Goal: Information Seeking & Learning: Learn about a topic

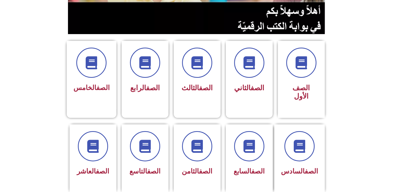
scroll to position [110, 0]
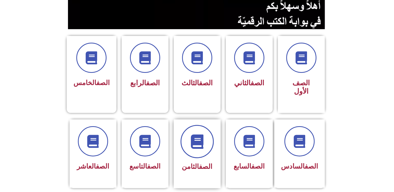
click at [202, 146] on span at bounding box center [197, 141] width 33 height 33
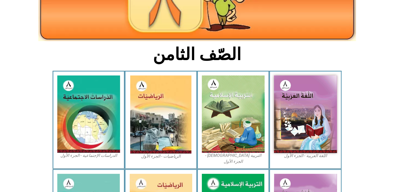
scroll to position [90, 0]
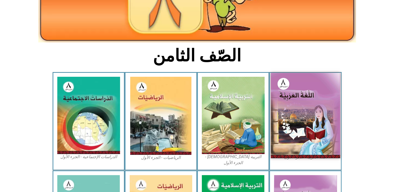
click at [308, 121] on img at bounding box center [305, 115] width 69 height 85
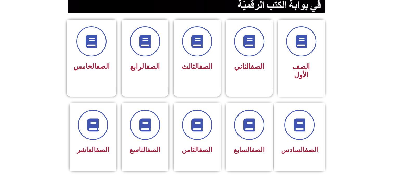
scroll to position [132, 0]
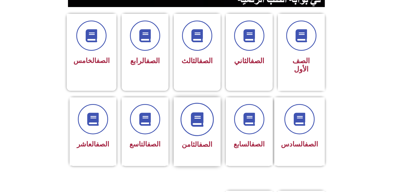
click at [201, 122] on span at bounding box center [197, 119] width 33 height 33
